Goal: Navigation & Orientation: Find specific page/section

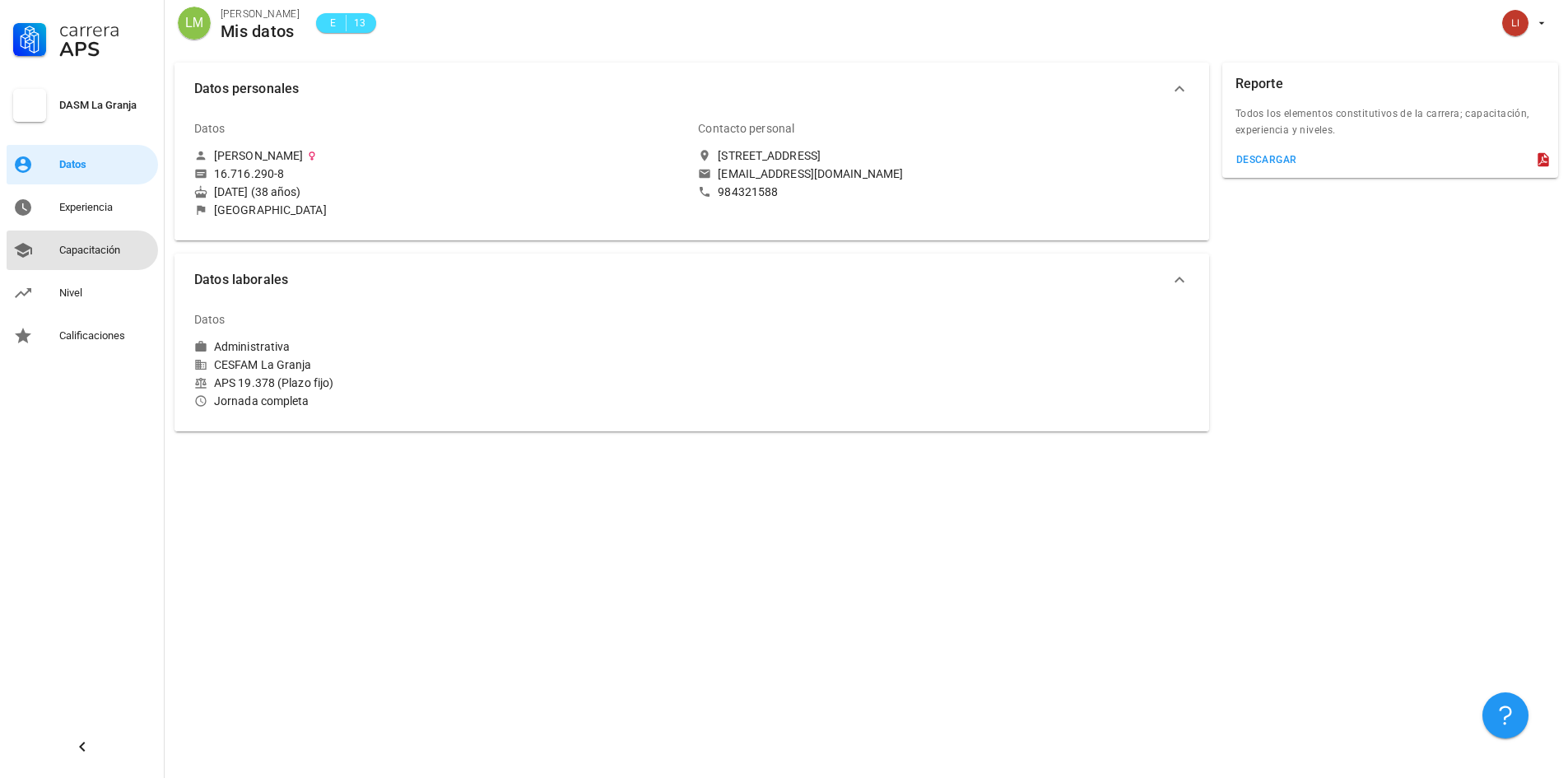
click at [86, 246] on div "Capacitación" at bounding box center [105, 251] width 92 height 14
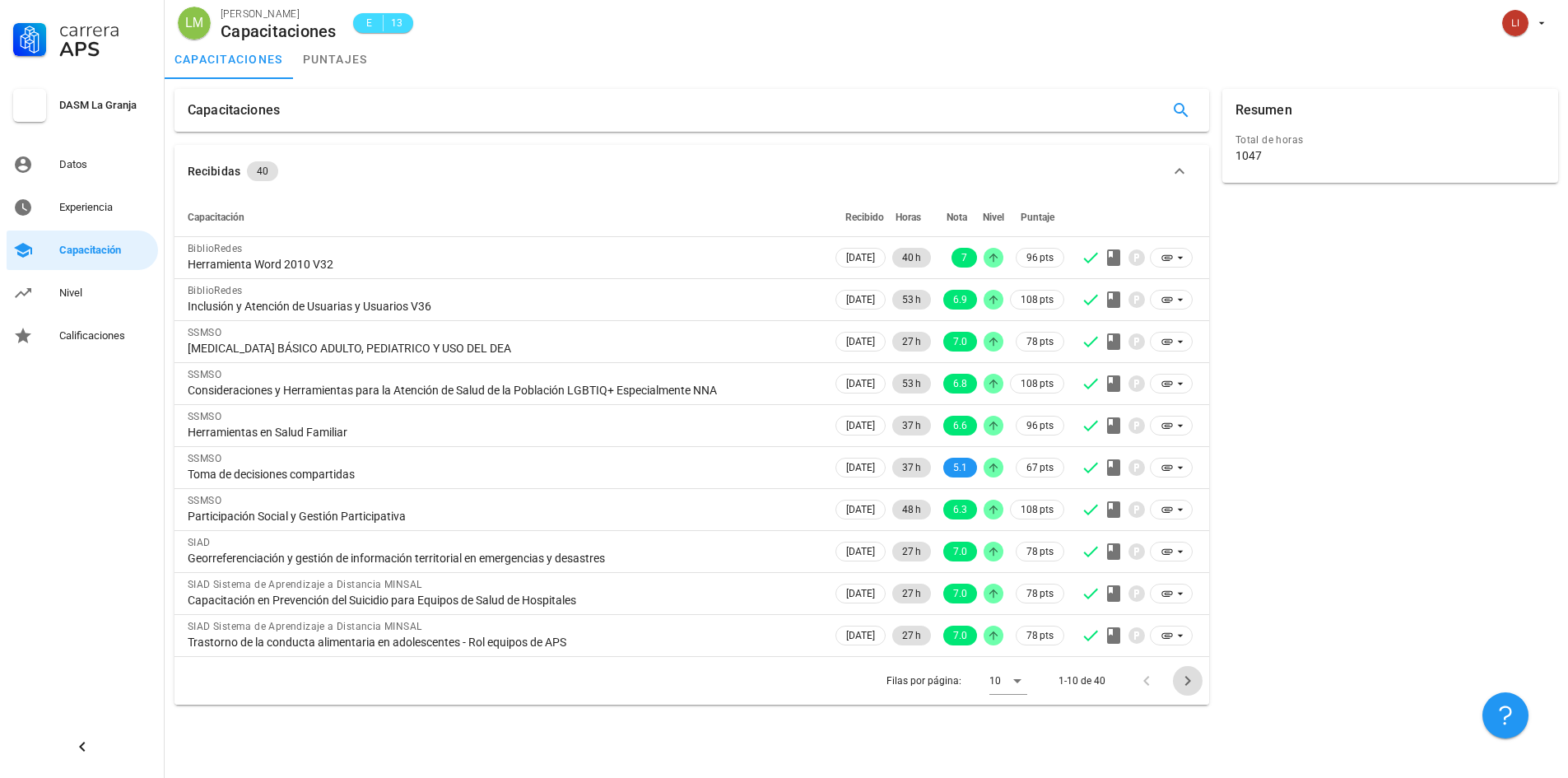
click at [1194, 678] on icon "Página siguiente" at bounding box center [1187, 680] width 19 height 19
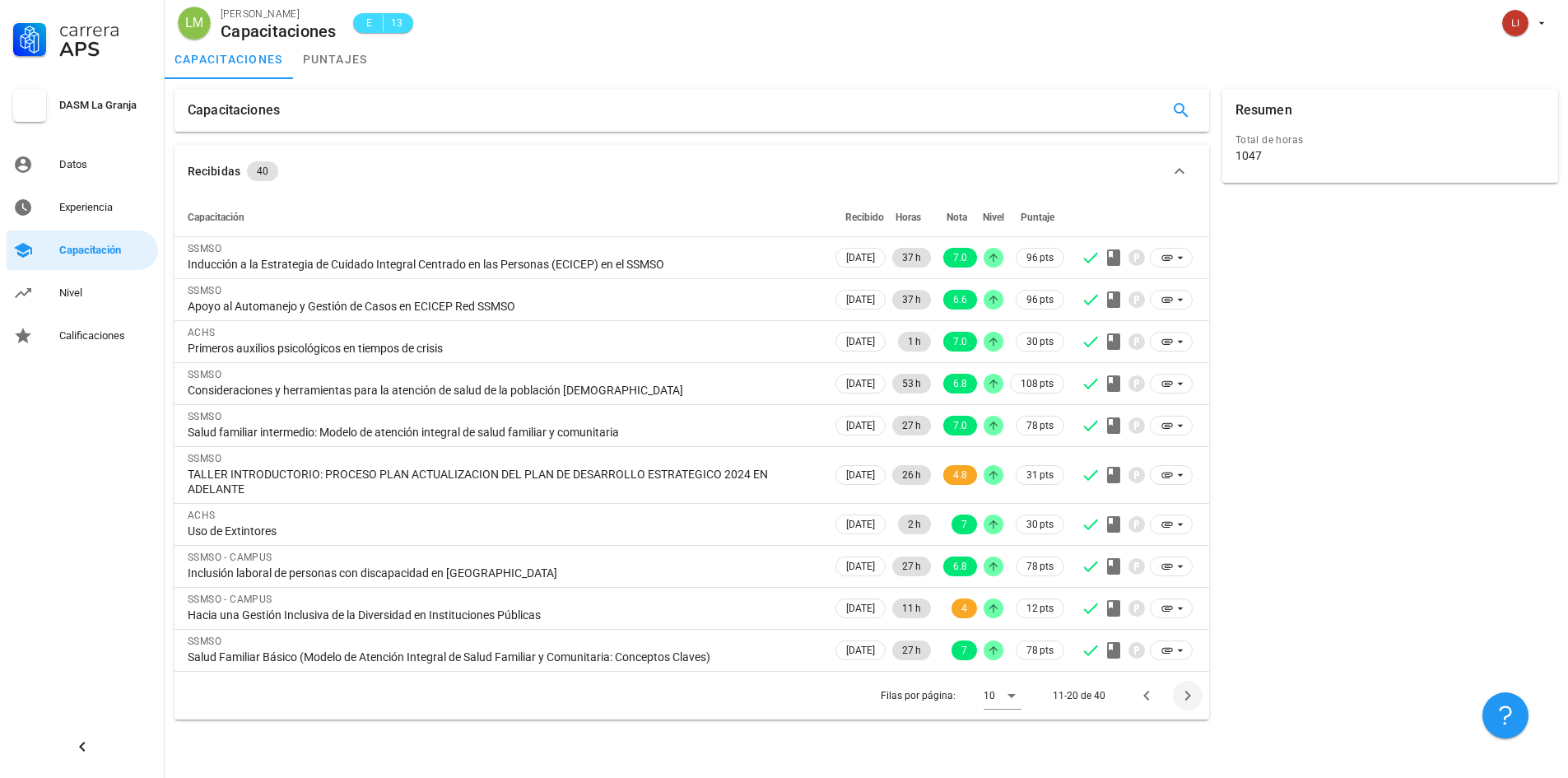
click at [1194, 678] on div "Filas por página: 10 11-20 de 40" at bounding box center [692, 694] width 1035 height 48
click at [1141, 697] on icon "Página anterior" at bounding box center [1146, 695] width 19 height 19
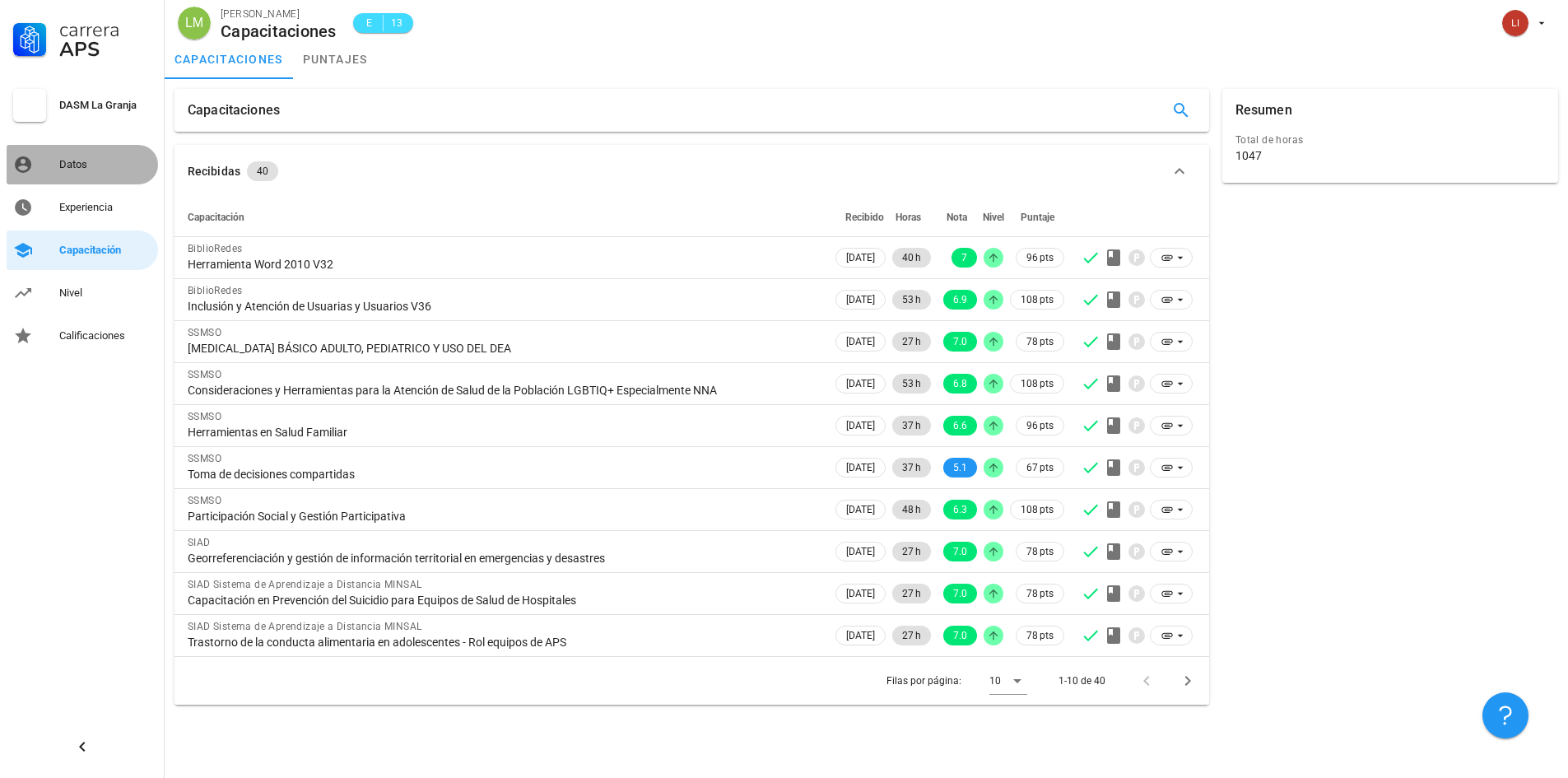
click at [113, 164] on div "Datos" at bounding box center [105, 165] width 92 height 14
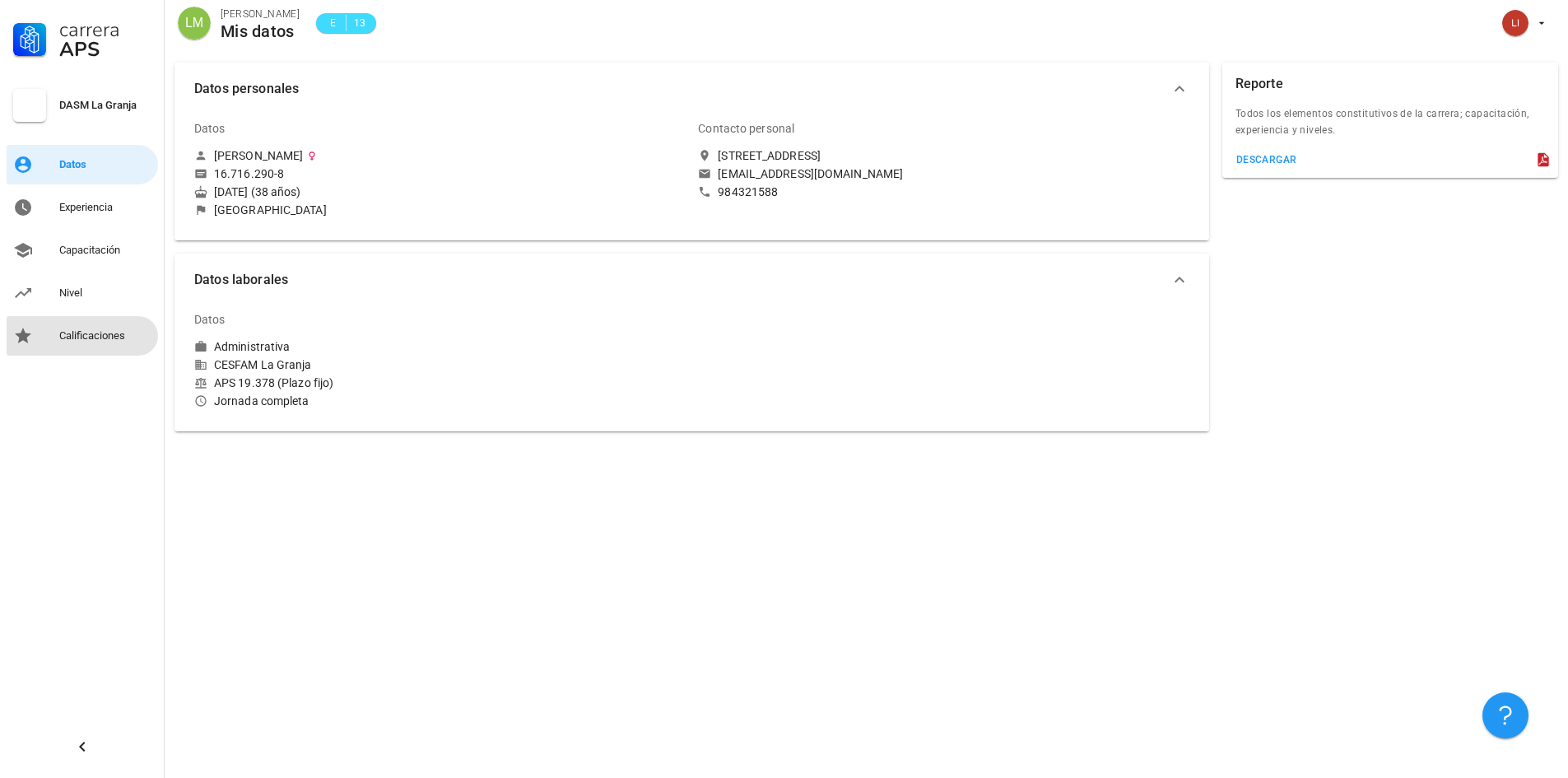
click at [92, 328] on div "Calificaciones" at bounding box center [105, 335] width 92 height 26
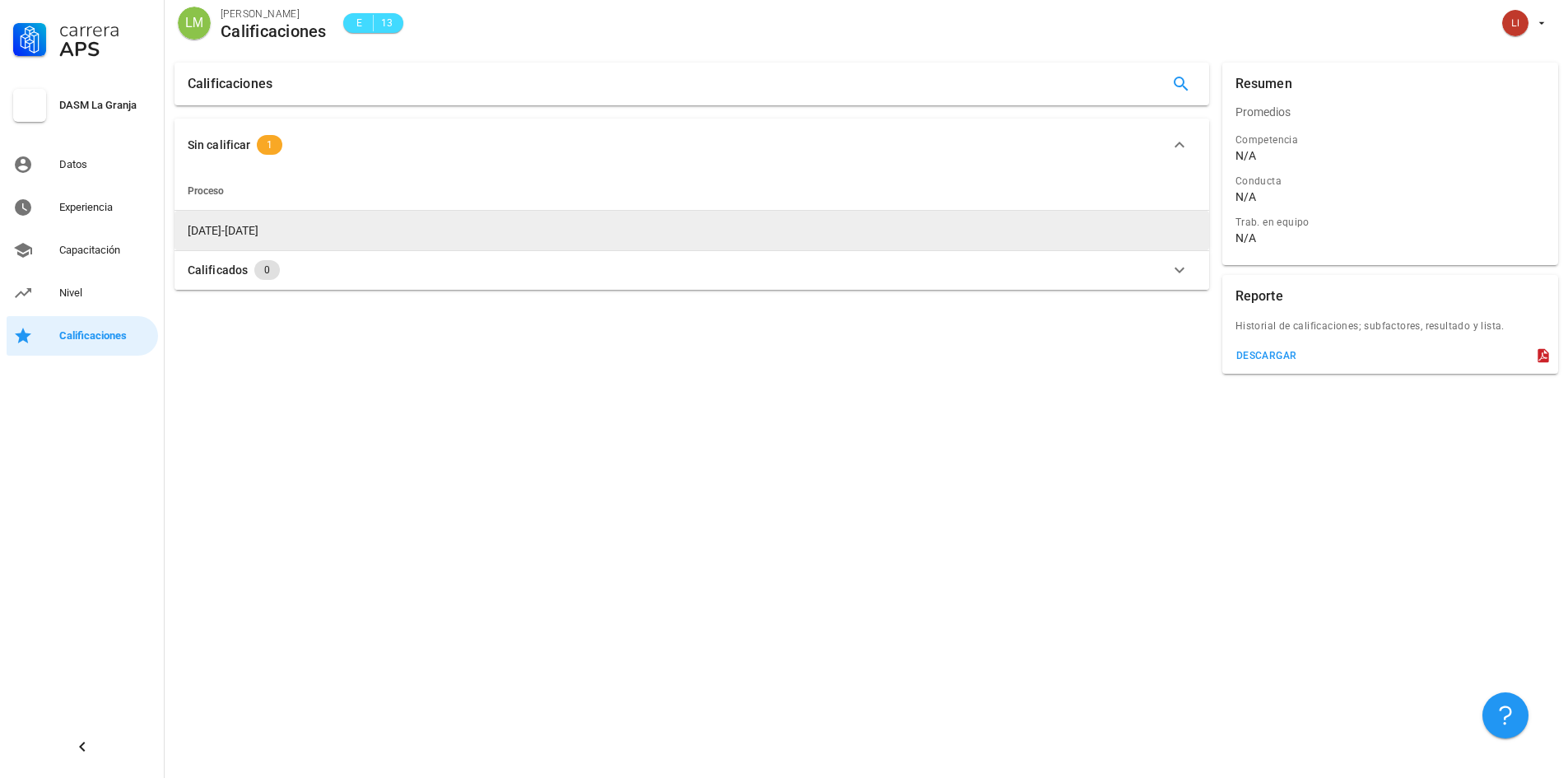
click at [809, 218] on td "2023-2024" at bounding box center [692, 230] width 1035 height 40
click at [797, 227] on td "2023-2024" at bounding box center [692, 230] width 1035 height 40
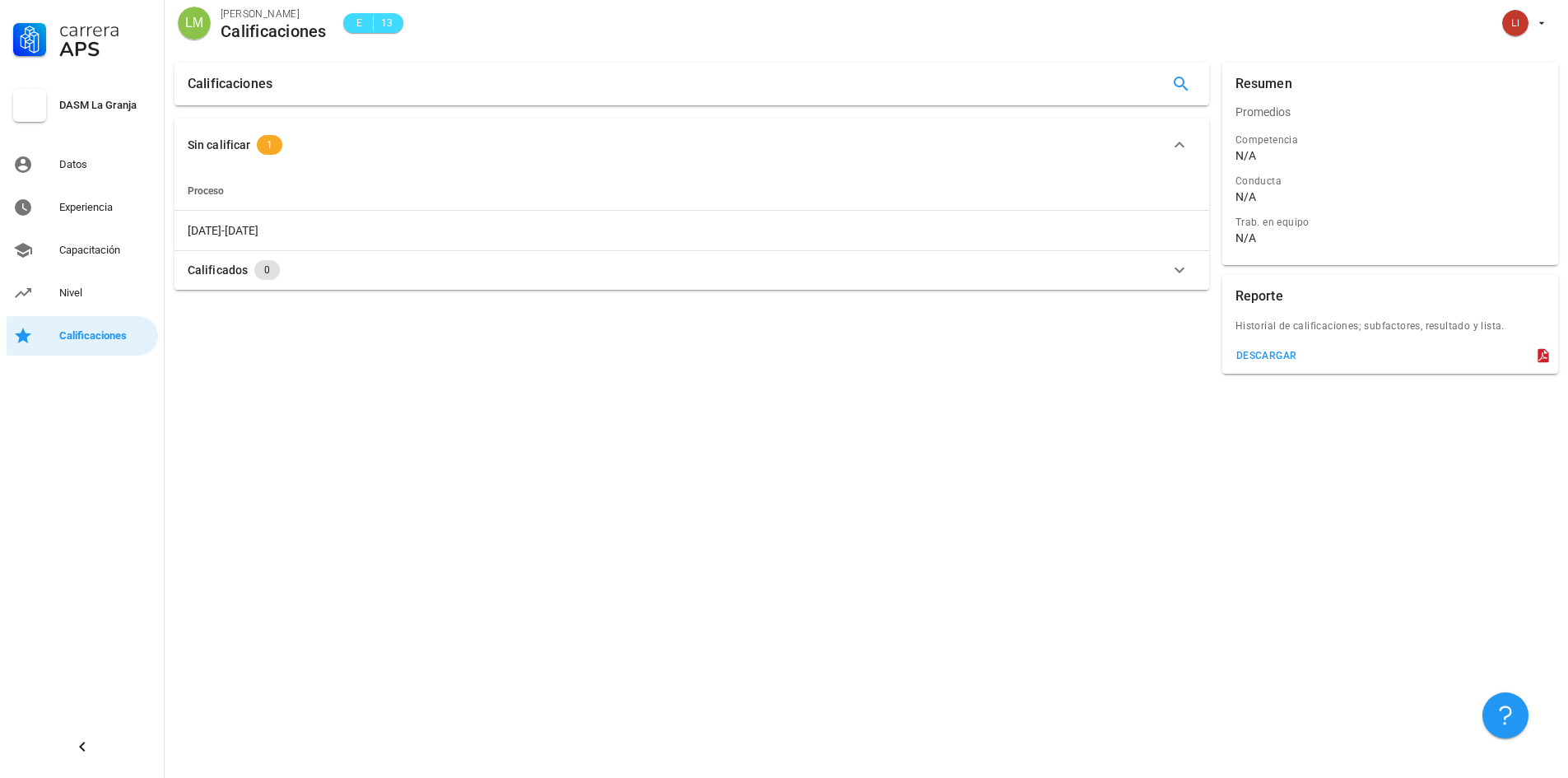
click at [306, 263] on div "Calificados 0" at bounding box center [682, 269] width 989 height 19
click at [725, 269] on td "No hay datos disponibles" at bounding box center [692, 270] width 1035 height 40
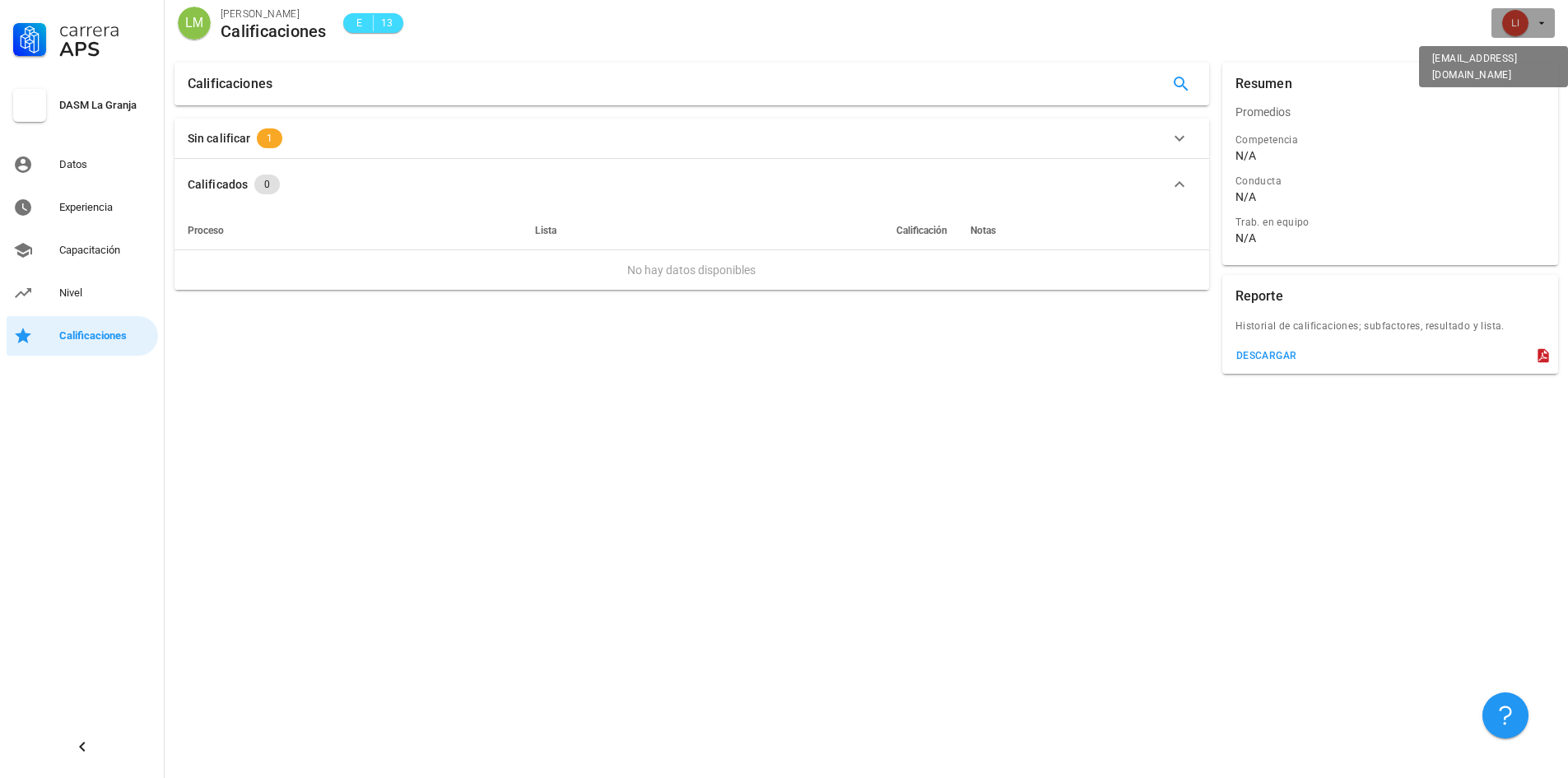
click at [1528, 25] on div "avatar" at bounding box center [1516, 23] width 26 height 26
click at [1532, 52] on div "Salir" at bounding box center [1532, 63] width 26 height 33
